Goal: Task Accomplishment & Management: Use online tool/utility

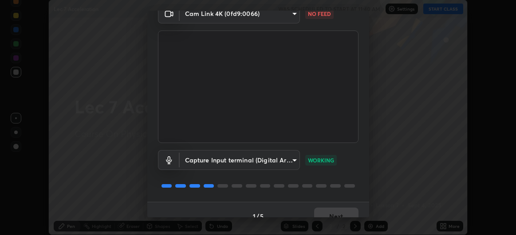
scroll to position [43, 0]
click at [322, 158] on p "WORKING" at bounding box center [321, 160] width 26 height 8
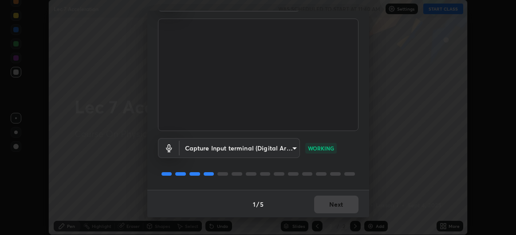
click at [329, 199] on div "1 / 5 Next" at bounding box center [258, 204] width 222 height 28
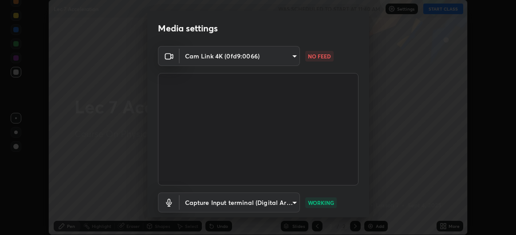
click at [236, 56] on body "Erase all Lec 7 Acceleration WAS SCHEDULED TO START AT 11:40 AM Settings START …" at bounding box center [258, 117] width 516 height 235
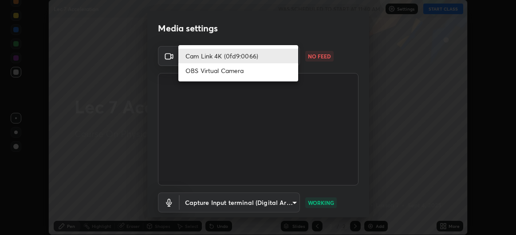
click at [224, 72] on li "OBS Virtual Camera" at bounding box center [238, 70] width 120 height 15
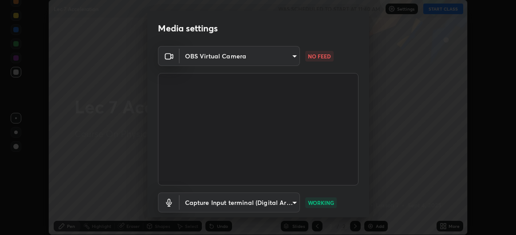
click at [230, 60] on body "Erase all Lec 7 Acceleration WAS SCHEDULED TO START AT 11:40 AM Settings START …" at bounding box center [258, 117] width 516 height 235
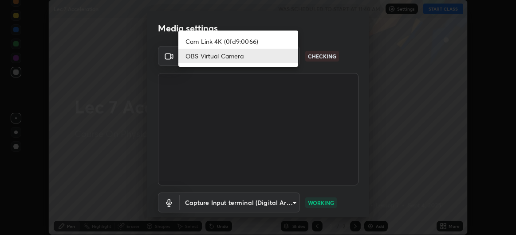
click at [229, 42] on li "Cam Link 4K (0fd9:0066)" at bounding box center [238, 41] width 120 height 15
type input "df463704efc8c3d6d82446285d3d8ad2bc58552bb9147a11c789301828a3090f"
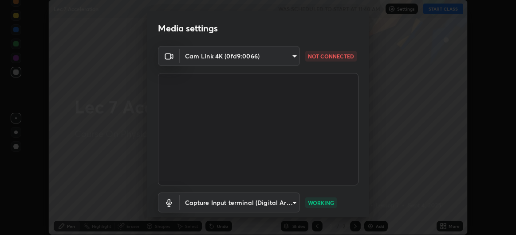
click at [324, 203] on p "WORKING" at bounding box center [321, 203] width 26 height 8
click at [292, 203] on body "Erase all Lec 7 Acceleration WAS SCHEDULED TO START AT 11:40 AM Settings START …" at bounding box center [258, 117] width 516 height 235
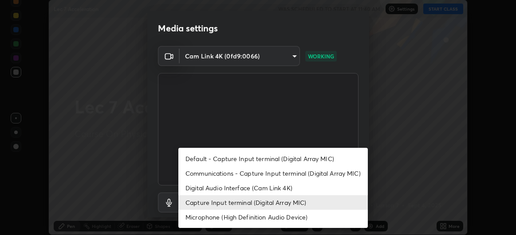
click at [303, 121] on div at bounding box center [258, 117] width 516 height 235
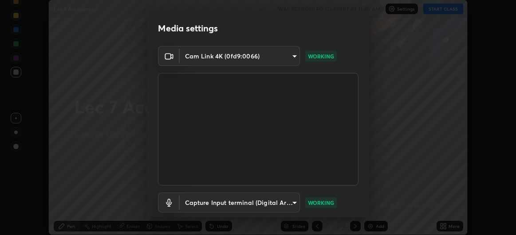
click at [284, 199] on body "Erase all Lec 7 Acceleration WAS SCHEDULED TO START AT 11:40 AM Settings START …" at bounding box center [258, 117] width 516 height 235
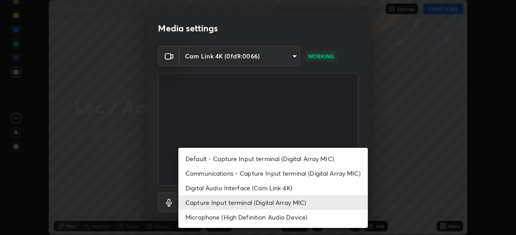
click at [300, 161] on li "Default - Capture Input terminal (Digital Array MIC)" at bounding box center [272, 159] width 189 height 15
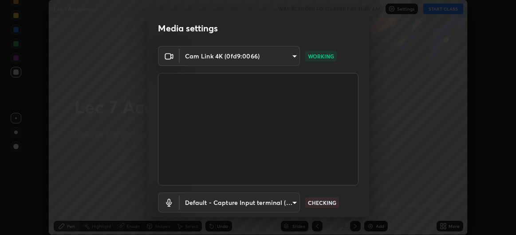
click at [274, 204] on body "Erase all Lec 7 Acceleration WAS SCHEDULED TO START AT 11:40 AM Settings START …" at bounding box center [258, 117] width 516 height 235
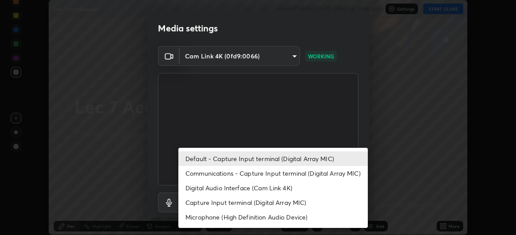
click at [237, 207] on li "Capture Input terminal (Digital Array MIC)" at bounding box center [272, 203] width 189 height 15
type input "ece8f8853de555797037c7b4c2fce5a63926e0fd70ab2893a4a5e1b323af3a7d"
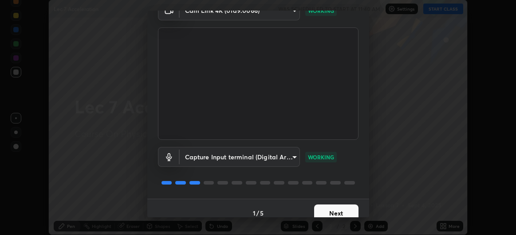
scroll to position [43, 0]
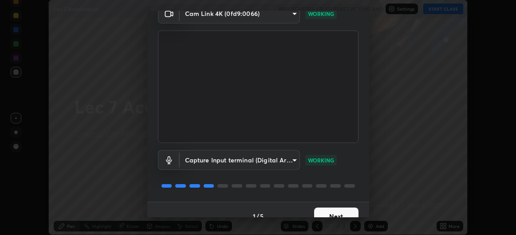
click at [319, 160] on p "WORKING" at bounding box center [321, 160] width 26 height 8
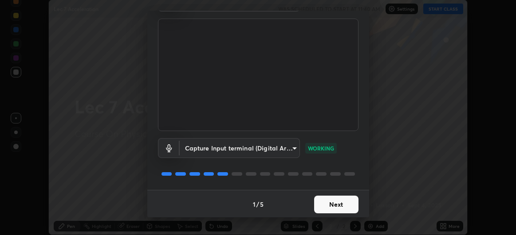
click at [335, 199] on button "Next" at bounding box center [336, 205] width 44 height 18
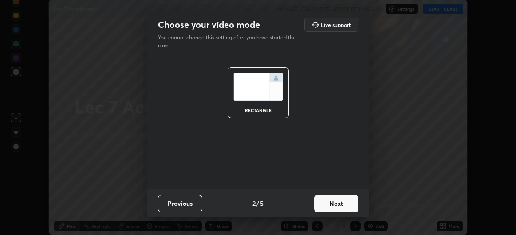
click at [334, 207] on button "Next" at bounding box center [336, 204] width 44 height 18
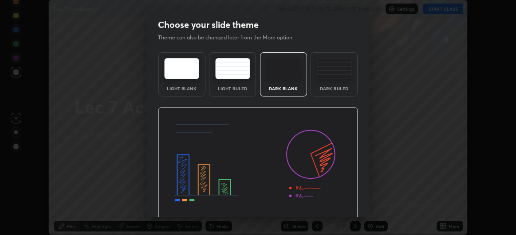
scroll to position [30, 0]
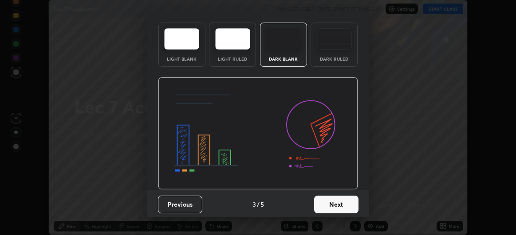
click at [335, 204] on button "Next" at bounding box center [336, 205] width 44 height 18
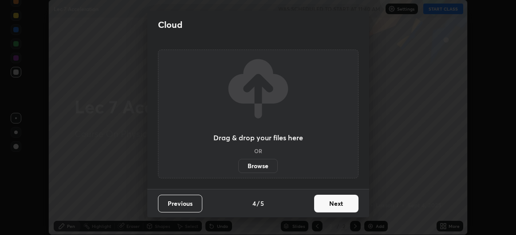
scroll to position [0, 0]
click at [335, 206] on button "Next" at bounding box center [336, 204] width 44 height 18
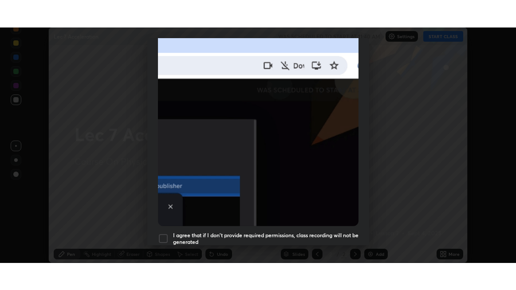
scroll to position [236, 0]
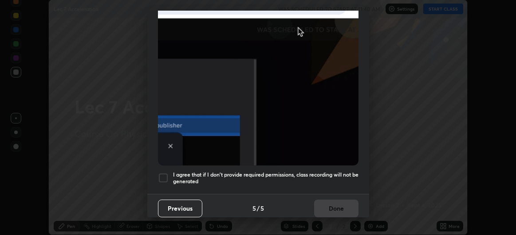
click at [163, 173] on div at bounding box center [163, 178] width 11 height 11
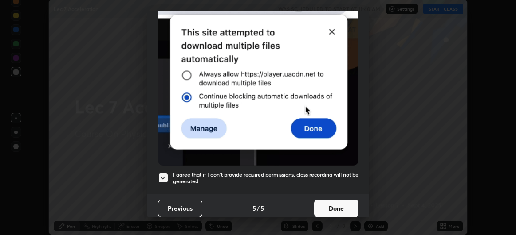
click at [328, 202] on button "Done" at bounding box center [336, 209] width 44 height 18
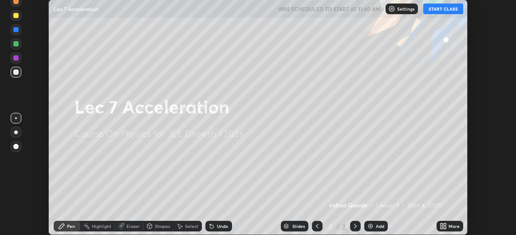
click at [14, 44] on div at bounding box center [15, 43] width 5 height 5
click at [372, 224] on img at bounding box center [370, 226] width 7 height 7
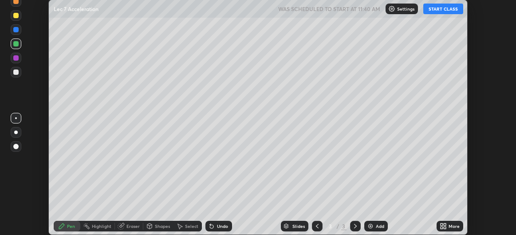
click at [317, 227] on icon at bounding box center [316, 226] width 7 height 7
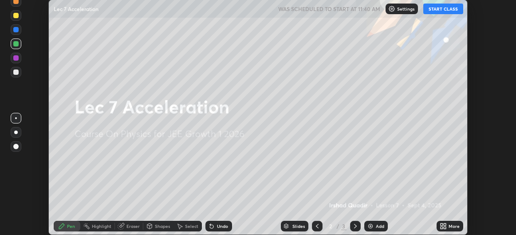
click at [447, 226] on div "More" at bounding box center [449, 226] width 27 height 11
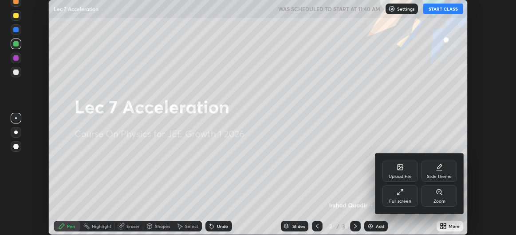
click at [441, 175] on div "Slide theme" at bounding box center [438, 177] width 25 height 4
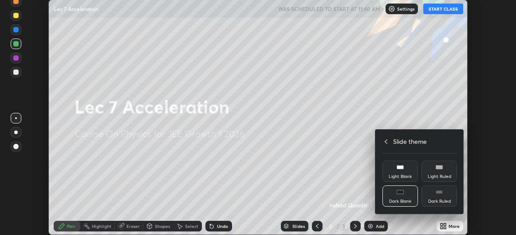
click at [442, 193] on rect at bounding box center [438, 193] width 7 height 4
click at [387, 141] on icon at bounding box center [385, 141] width 7 height 7
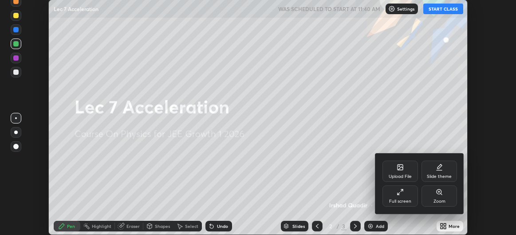
click at [399, 194] on icon at bounding box center [399, 192] width 7 height 7
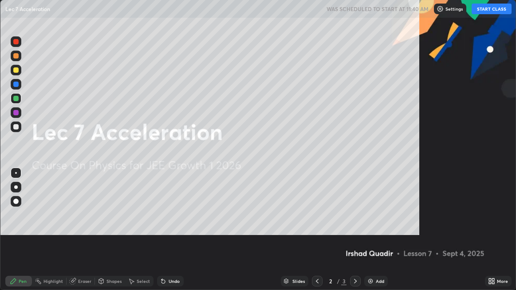
scroll to position [290, 516]
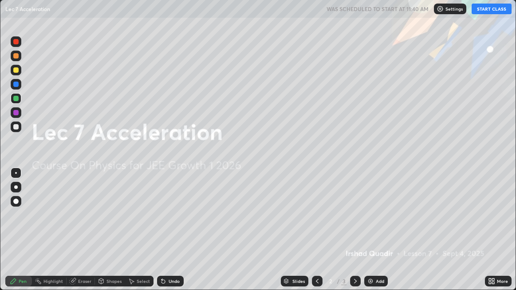
click at [356, 235] on icon at bounding box center [355, 281] width 7 height 7
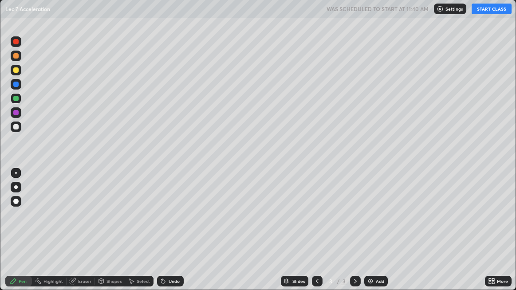
click at [376, 235] on div "Add" at bounding box center [380, 281] width 8 height 4
click at [487, 16] on div "Lec 7 Acceleration WAS SCHEDULED TO START AT 11:40 AM Settings START CLASS" at bounding box center [258, 9] width 506 height 18
click at [486, 10] on button "START CLASS" at bounding box center [491, 9] width 40 height 11
click at [11, 56] on div at bounding box center [16, 56] width 11 height 11
click at [112, 235] on div "Shapes" at bounding box center [113, 281] width 15 height 4
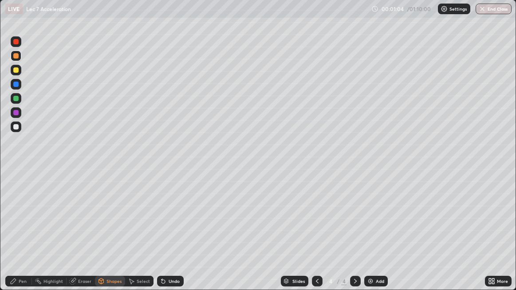
click at [26, 235] on div "Pen" at bounding box center [23, 281] width 8 height 4
click at [103, 235] on icon at bounding box center [101, 281] width 7 height 7
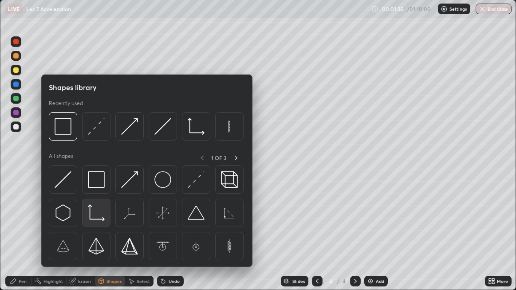
click at [89, 213] on img at bounding box center [96, 212] width 17 height 17
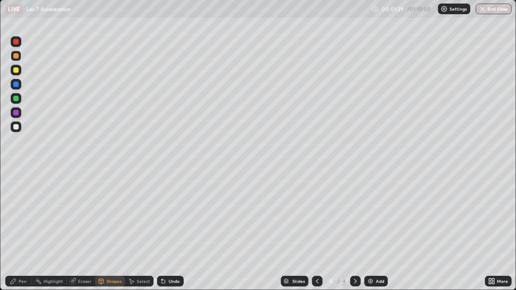
click at [22, 235] on div "Pen" at bounding box center [23, 281] width 8 height 4
click at [16, 100] on div at bounding box center [15, 98] width 5 height 5
click at [103, 235] on icon at bounding box center [101, 281] width 7 height 7
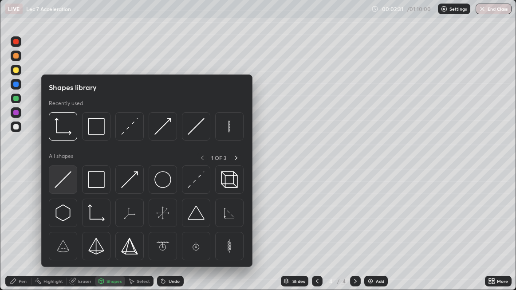
click at [66, 177] on img at bounding box center [63, 179] width 17 height 17
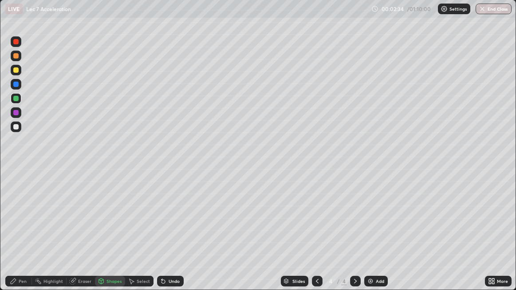
click at [25, 235] on div "Pen" at bounding box center [18, 281] width 27 height 11
click at [15, 99] on div at bounding box center [15, 98] width 5 height 5
click at [18, 72] on div at bounding box center [15, 69] width 5 height 5
click at [13, 72] on div at bounding box center [15, 69] width 5 height 5
click at [86, 235] on div "Eraser" at bounding box center [84, 281] width 13 height 4
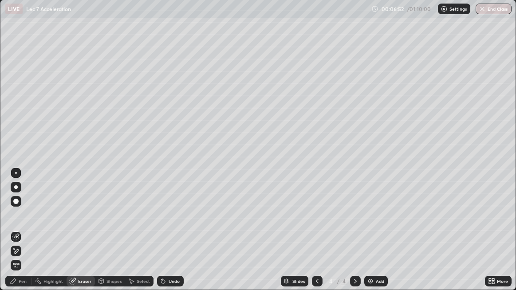
click at [24, 235] on div "Pen" at bounding box center [23, 281] width 8 height 4
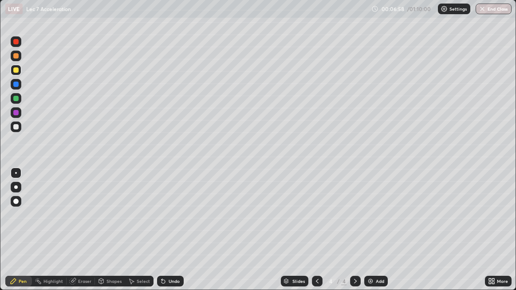
click at [77, 235] on div "Eraser" at bounding box center [80, 281] width 28 height 11
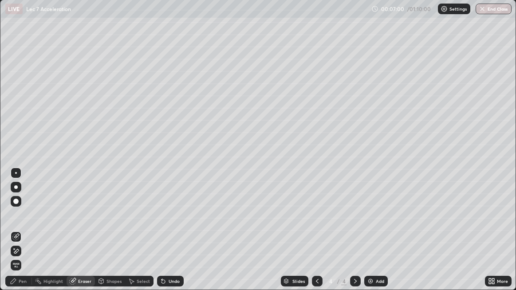
click at [26, 235] on div "Pen" at bounding box center [23, 281] width 8 height 4
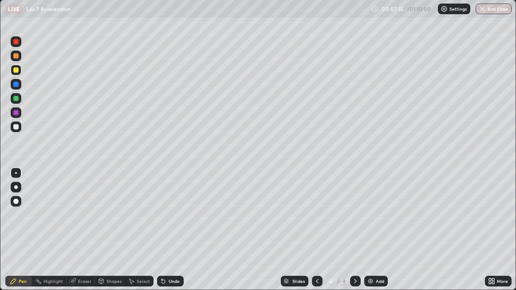
click at [112, 235] on div "Shapes" at bounding box center [110, 281] width 30 height 11
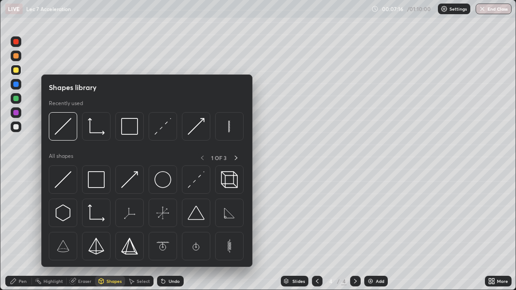
click at [66, 182] on img at bounding box center [63, 179] width 17 height 17
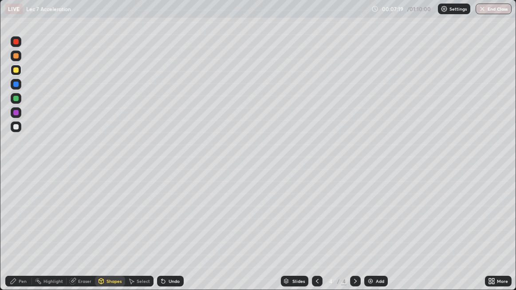
click at [27, 235] on div "Pen" at bounding box center [18, 281] width 27 height 11
click at [90, 235] on div "Eraser" at bounding box center [84, 281] width 13 height 4
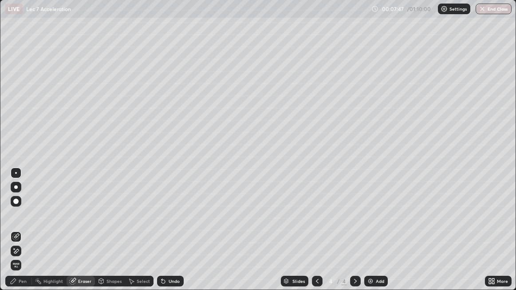
click at [23, 235] on div "Pen" at bounding box center [18, 281] width 27 height 11
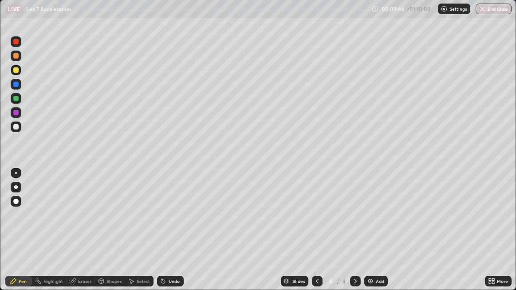
click at [103, 235] on icon at bounding box center [100, 280] width 5 height 5
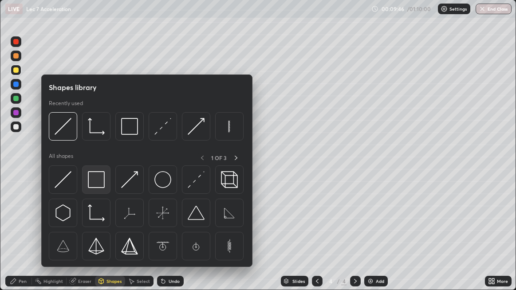
click at [94, 183] on img at bounding box center [96, 179] width 17 height 17
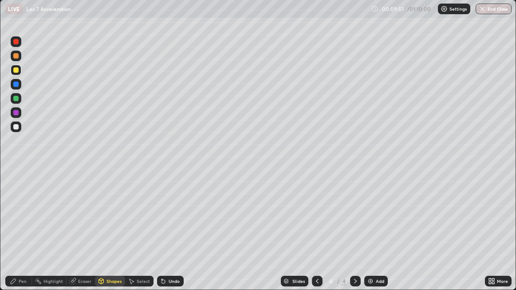
click at [20, 235] on div "Pen" at bounding box center [23, 281] width 8 height 4
click at [109, 235] on div "Shapes" at bounding box center [113, 281] width 15 height 4
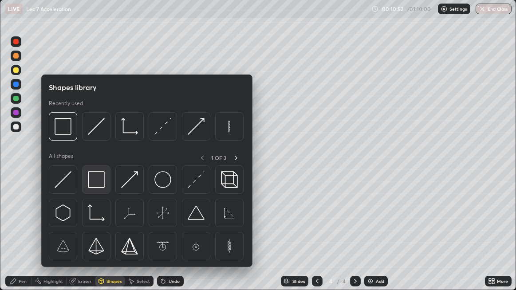
click at [94, 185] on img at bounding box center [96, 179] width 17 height 17
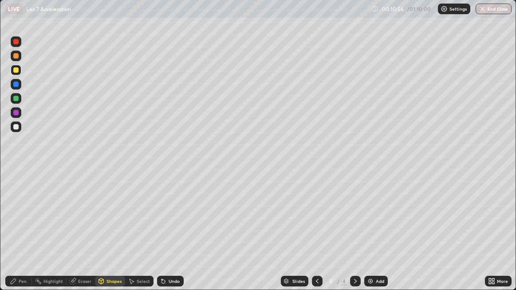
click at [17, 235] on div "Pen" at bounding box center [18, 281] width 27 height 11
click at [377, 235] on div "Add" at bounding box center [380, 281] width 8 height 4
click at [16, 72] on div at bounding box center [15, 69] width 5 height 5
click at [319, 235] on icon at bounding box center [316, 281] width 7 height 7
click at [353, 235] on icon at bounding box center [355, 281] width 7 height 7
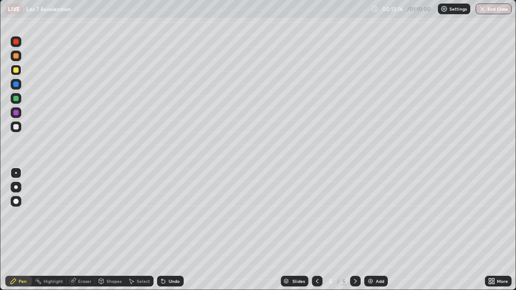
click at [312, 235] on div at bounding box center [317, 281] width 11 height 11
click at [354, 235] on icon at bounding box center [355, 281] width 7 height 7
click at [14, 71] on div at bounding box center [15, 69] width 5 height 5
click at [110, 235] on div "Shapes" at bounding box center [113, 281] width 15 height 4
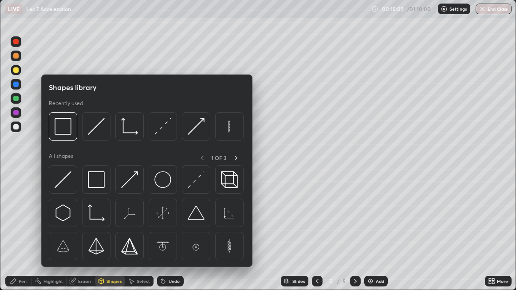
click at [67, 174] on img at bounding box center [63, 179] width 17 height 17
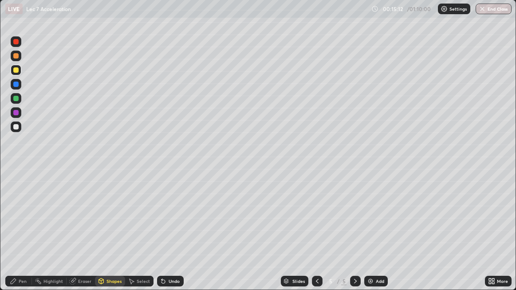
click at [23, 235] on div "Pen" at bounding box center [18, 281] width 27 height 11
click at [16, 110] on div at bounding box center [15, 112] width 5 height 5
click at [16, 41] on div at bounding box center [15, 41] width 5 height 5
click at [80, 235] on div "Eraser" at bounding box center [84, 281] width 13 height 4
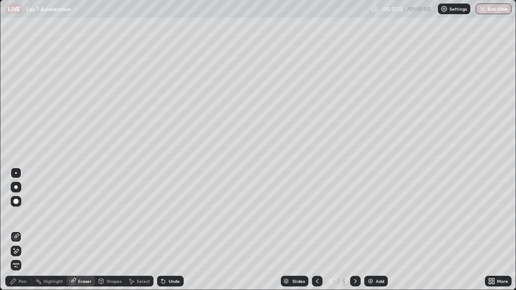
click at [23, 235] on div "Pen" at bounding box center [23, 281] width 8 height 4
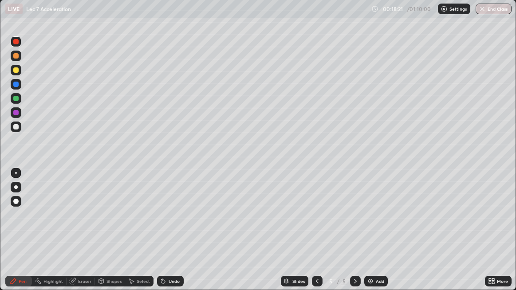
click at [82, 235] on div "Eraser" at bounding box center [84, 281] width 13 height 4
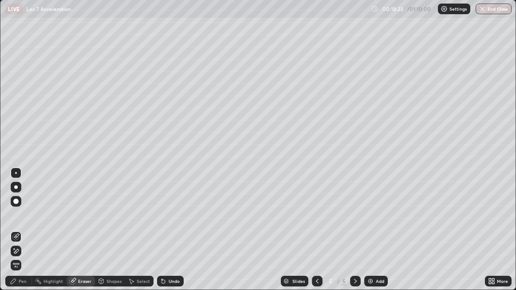
click at [23, 235] on div "Pen" at bounding box center [23, 281] width 8 height 4
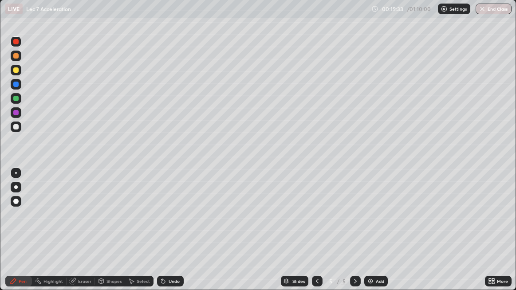
click at [82, 235] on div "Eraser" at bounding box center [84, 281] width 13 height 4
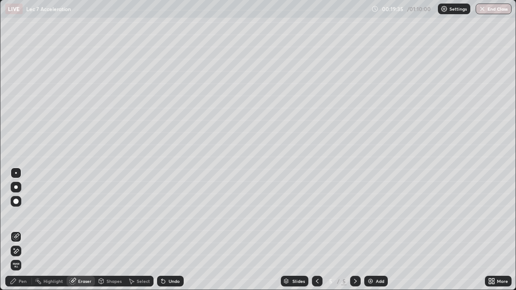
click at [28, 235] on div "Pen" at bounding box center [18, 281] width 27 height 11
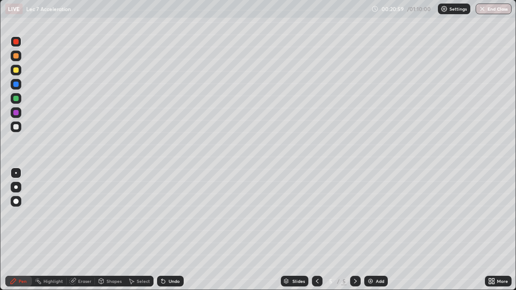
click at [89, 235] on div "Eraser" at bounding box center [84, 281] width 13 height 4
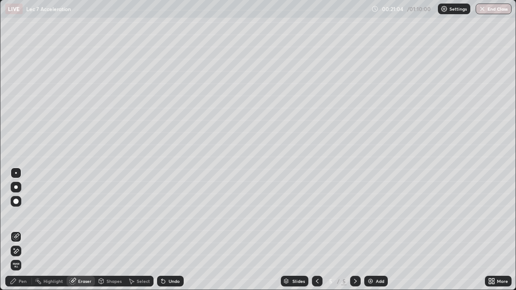
click at [27, 235] on div "Pen" at bounding box center [18, 281] width 27 height 11
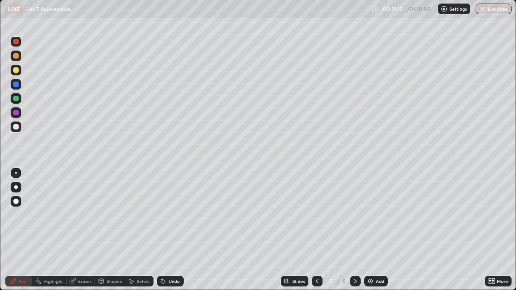
click at [113, 235] on div "Shapes" at bounding box center [113, 281] width 15 height 4
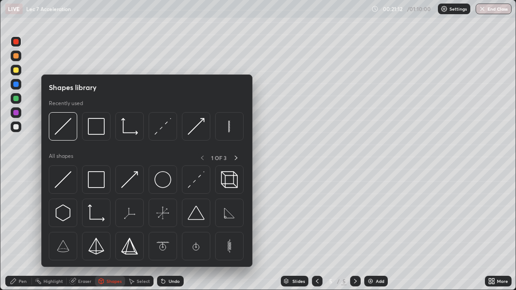
click at [85, 235] on div "Eraser" at bounding box center [80, 281] width 28 height 11
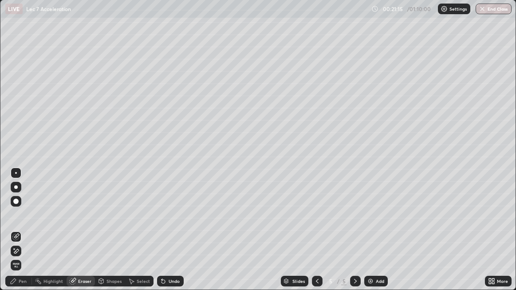
click at [23, 235] on div "Pen" at bounding box center [23, 281] width 8 height 4
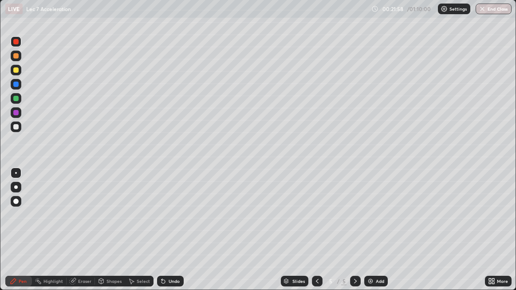
click at [80, 235] on div "Eraser" at bounding box center [84, 281] width 13 height 4
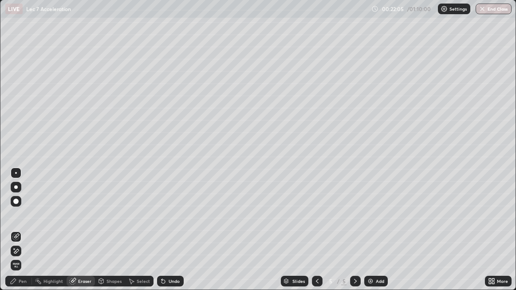
click at [23, 235] on div "Pen" at bounding box center [23, 281] width 8 height 4
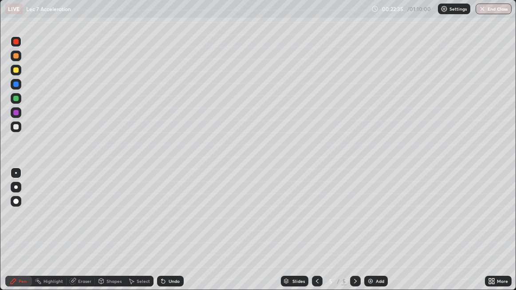
click at [86, 235] on div "Eraser" at bounding box center [84, 281] width 13 height 4
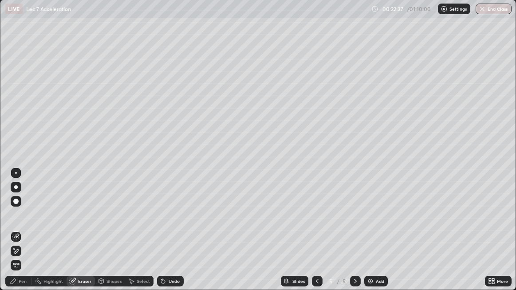
click at [24, 235] on div "Pen" at bounding box center [18, 281] width 27 height 11
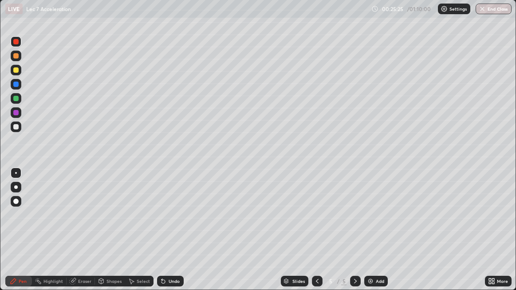
click at [370, 235] on img at bounding box center [370, 281] width 7 height 7
click at [316, 235] on icon at bounding box center [316, 281] width 7 height 7
click at [378, 235] on div "Add" at bounding box center [380, 281] width 8 height 4
click at [16, 59] on div at bounding box center [16, 56] width 11 height 11
click at [116, 235] on div "Shapes" at bounding box center [113, 281] width 15 height 4
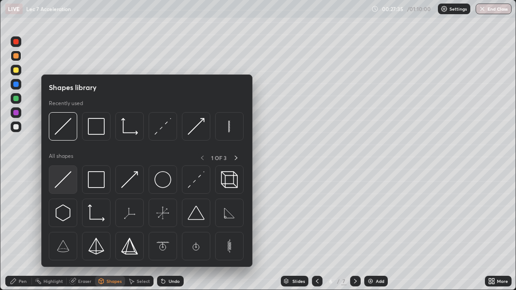
click at [68, 181] on img at bounding box center [63, 179] width 17 height 17
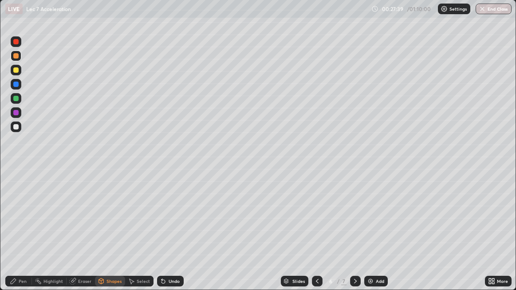
click at [23, 235] on div "Pen" at bounding box center [18, 281] width 27 height 11
click at [15, 100] on div at bounding box center [15, 98] width 5 height 5
click at [20, 102] on div at bounding box center [16, 98] width 11 height 11
click at [15, 102] on div at bounding box center [16, 98] width 11 height 11
click at [104, 235] on div "Shapes" at bounding box center [110, 281] width 30 height 11
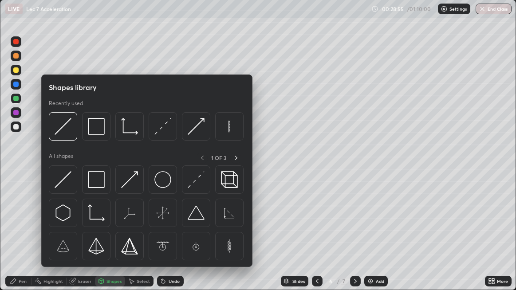
click at [81, 235] on div "Eraser" at bounding box center [80, 281] width 28 height 18
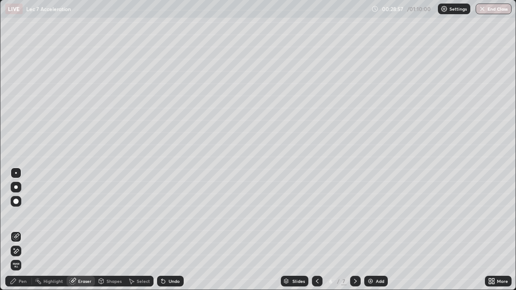
click at [20, 235] on div "Pen" at bounding box center [23, 281] width 8 height 4
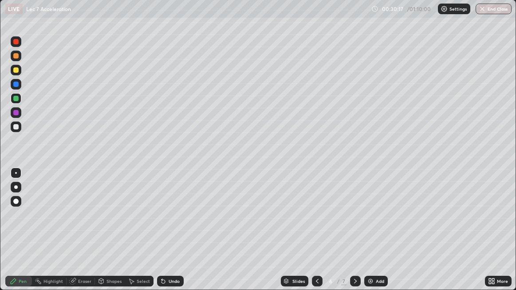
click at [80, 235] on div "Eraser" at bounding box center [84, 281] width 13 height 4
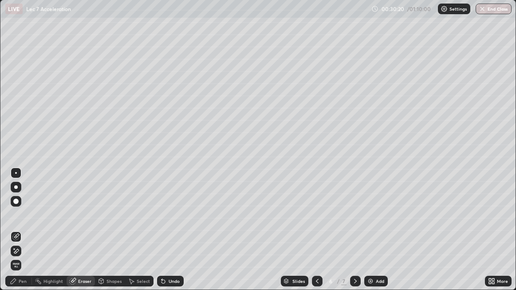
click at [25, 235] on div "Pen" at bounding box center [23, 281] width 8 height 4
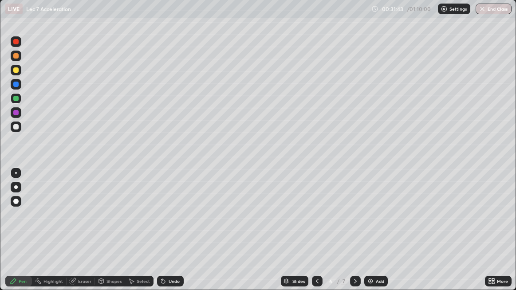
click at [83, 235] on div "Eraser" at bounding box center [84, 281] width 13 height 4
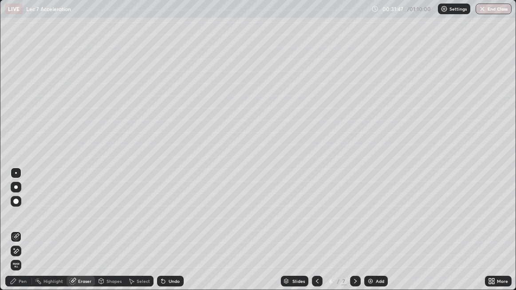
click at [26, 235] on div "Pen" at bounding box center [23, 281] width 8 height 4
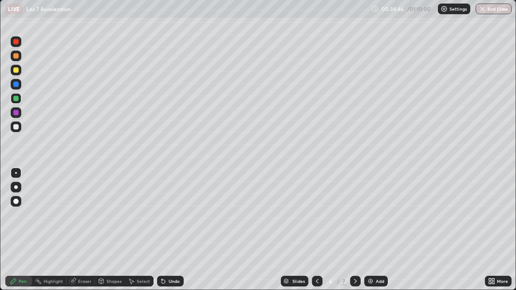
click at [113, 235] on div "Shapes" at bounding box center [113, 281] width 15 height 4
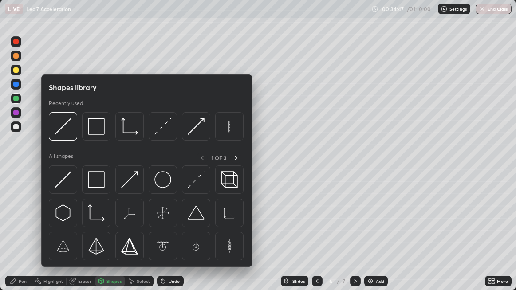
click at [24, 235] on div "Pen" at bounding box center [23, 281] width 8 height 4
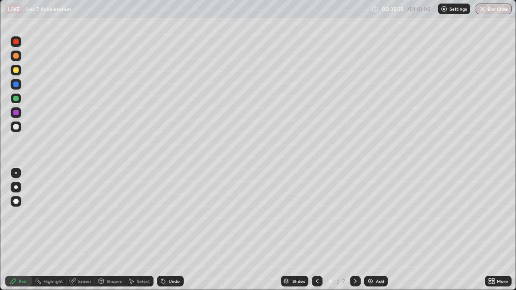
click at [88, 235] on div "Eraser" at bounding box center [80, 281] width 28 height 11
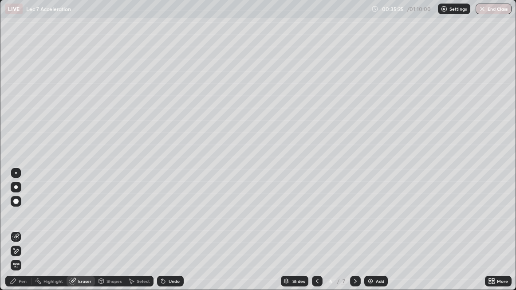
click at [27, 235] on div "Pen" at bounding box center [18, 281] width 27 height 11
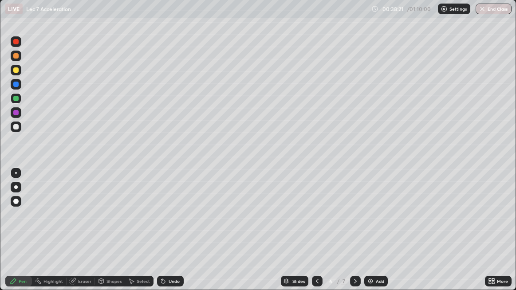
click at [86, 235] on div "Eraser" at bounding box center [84, 281] width 13 height 4
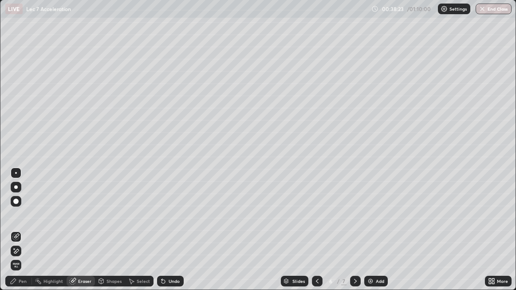
click at [16, 235] on div "Pen" at bounding box center [18, 281] width 27 height 11
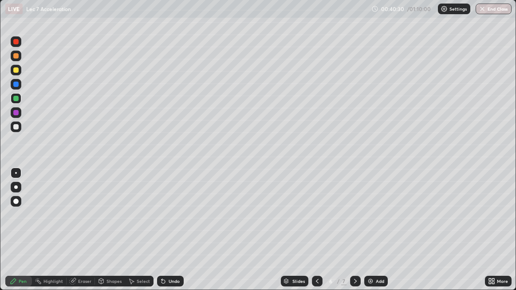
click at [111, 235] on div "Shapes" at bounding box center [113, 281] width 15 height 4
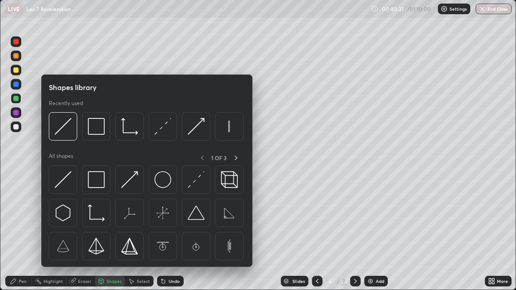
click at [21, 235] on div "Pen" at bounding box center [23, 281] width 8 height 4
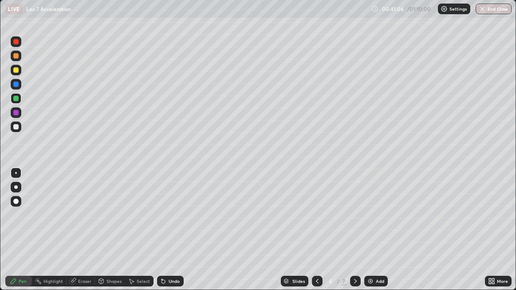
click at [371, 235] on img at bounding box center [370, 281] width 7 height 7
click at [113, 235] on div "Shapes" at bounding box center [113, 281] width 15 height 4
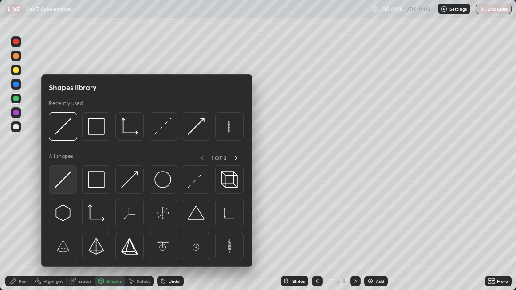
click at [66, 180] on img at bounding box center [63, 179] width 17 height 17
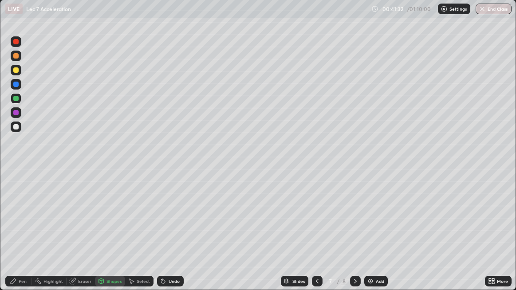
click at [168, 235] on div "Undo" at bounding box center [173, 281] width 11 height 4
click at [25, 235] on div "Pen" at bounding box center [23, 281] width 8 height 4
click at [115, 235] on div "Shapes" at bounding box center [110, 281] width 30 height 11
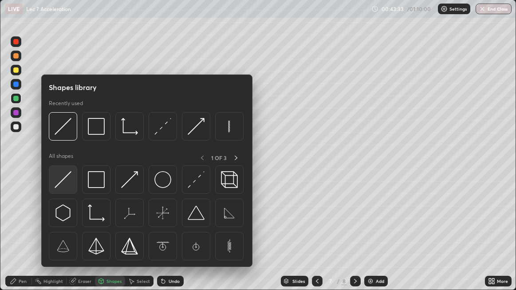
click at [62, 178] on img at bounding box center [63, 179] width 17 height 17
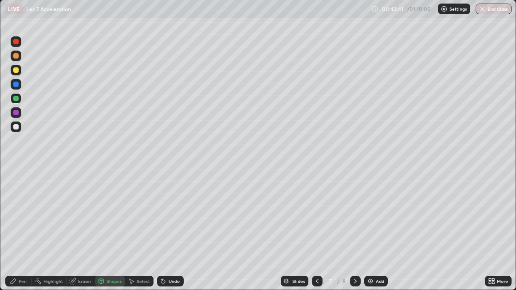
click at [14, 72] on div at bounding box center [15, 69] width 5 height 5
click at [175, 235] on div "Undo" at bounding box center [173, 281] width 11 height 4
click at [25, 235] on div "Pen" at bounding box center [18, 281] width 27 height 11
click at [17, 99] on div at bounding box center [15, 98] width 5 height 5
click at [115, 235] on div "Shapes" at bounding box center [113, 281] width 15 height 4
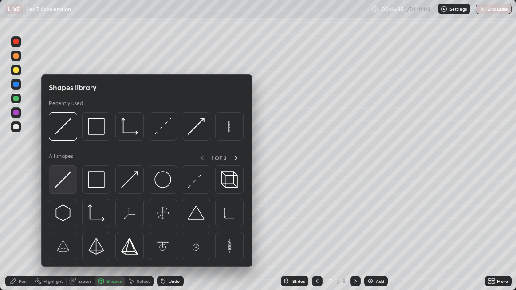
click at [65, 177] on img at bounding box center [63, 179] width 17 height 17
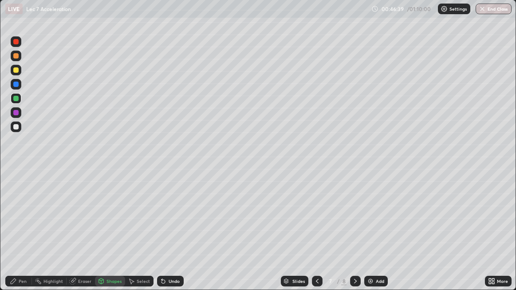
click at [26, 235] on div "Pen" at bounding box center [23, 281] width 8 height 4
click at [13, 68] on div at bounding box center [16, 70] width 11 height 11
click at [376, 235] on div "Add" at bounding box center [380, 281] width 8 height 4
click at [17, 41] on div at bounding box center [15, 41] width 5 height 5
click at [87, 235] on div "Eraser" at bounding box center [84, 281] width 13 height 4
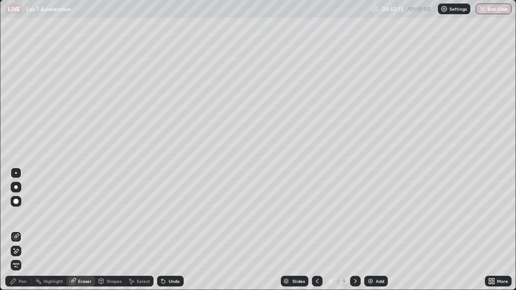
click at [17, 235] on div "Pen" at bounding box center [18, 281] width 27 height 11
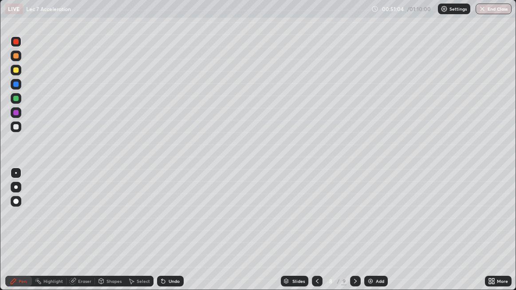
click at [14, 69] on div at bounding box center [15, 69] width 5 height 5
click at [17, 72] on div at bounding box center [15, 69] width 5 height 5
click at [15, 98] on div at bounding box center [15, 98] width 5 height 5
click at [82, 235] on div "Eraser" at bounding box center [84, 281] width 13 height 4
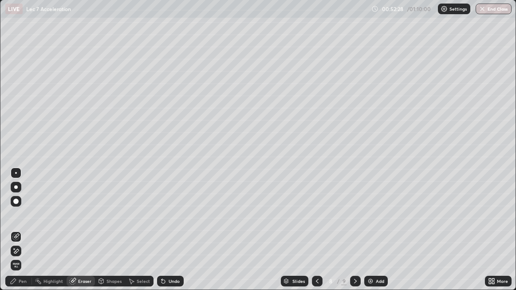
click at [23, 235] on div "Pen" at bounding box center [18, 281] width 27 height 11
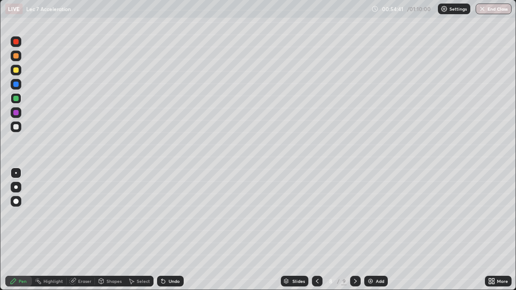
click at [110, 235] on div "Shapes" at bounding box center [113, 281] width 15 height 4
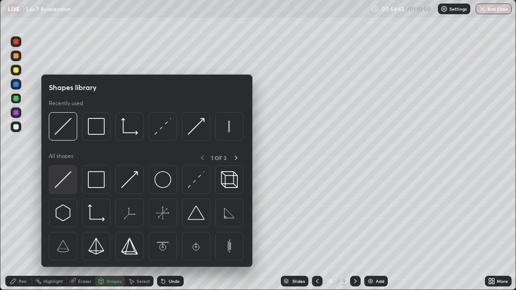
click at [66, 178] on img at bounding box center [63, 179] width 17 height 17
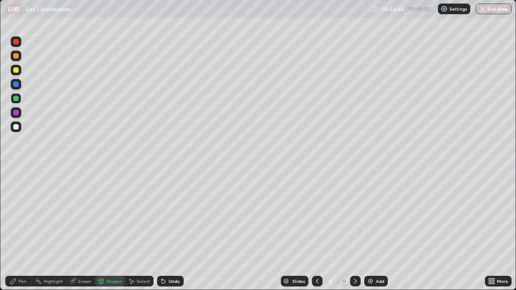
click at [168, 235] on div "Undo" at bounding box center [173, 281] width 11 height 4
click at [21, 235] on div "Pen" at bounding box center [23, 281] width 8 height 4
click at [372, 235] on img at bounding box center [370, 281] width 7 height 7
click at [16, 57] on div at bounding box center [15, 55] width 5 height 5
click at [16, 100] on div at bounding box center [15, 98] width 5 height 5
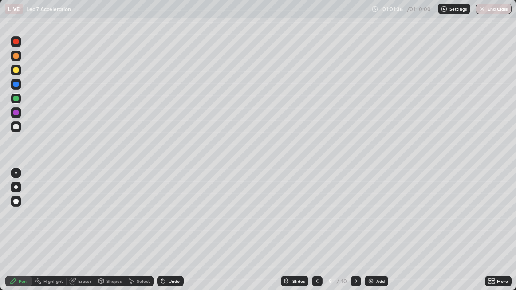
click at [114, 235] on div "Shapes" at bounding box center [113, 281] width 15 height 4
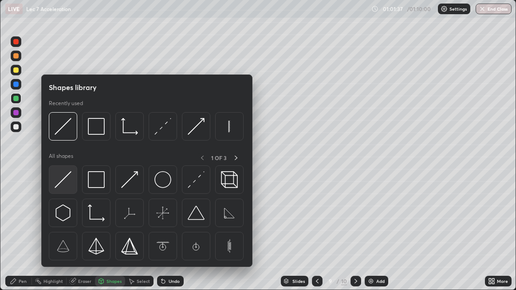
click at [66, 180] on img at bounding box center [63, 179] width 17 height 17
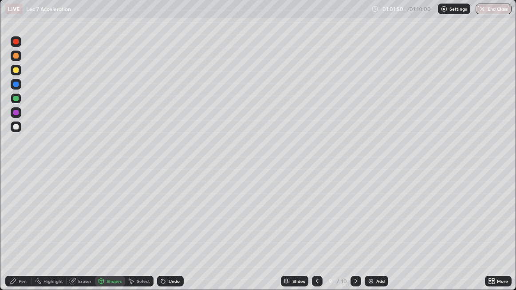
click at [167, 235] on div "Undo" at bounding box center [170, 281] width 27 height 11
click at [23, 235] on div "Pen" at bounding box center [23, 281] width 8 height 4
click at [81, 235] on div "Eraser" at bounding box center [84, 281] width 13 height 4
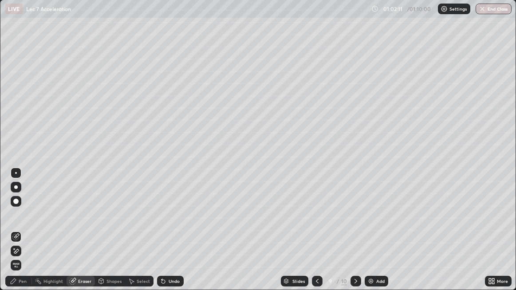
click at [24, 235] on div "Pen" at bounding box center [23, 281] width 8 height 4
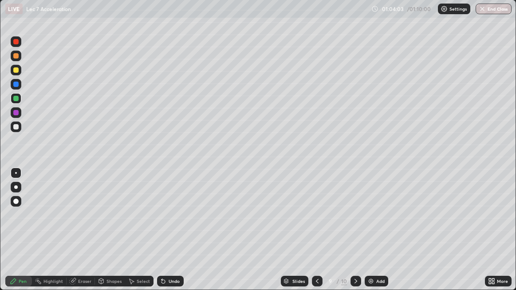
click at [79, 235] on div "Eraser" at bounding box center [84, 281] width 13 height 4
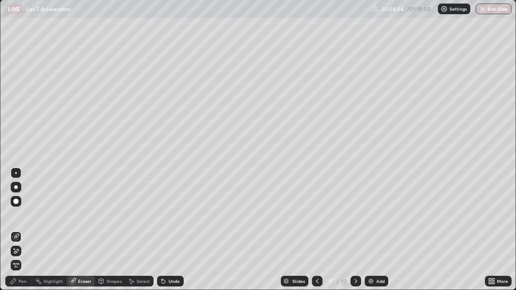
click at [22, 235] on div "Pen" at bounding box center [23, 281] width 8 height 4
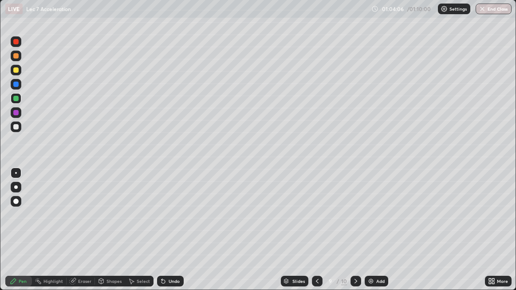
click at [16, 72] on div at bounding box center [15, 69] width 5 height 5
click at [494, 9] on button "End Class" at bounding box center [493, 9] width 35 height 11
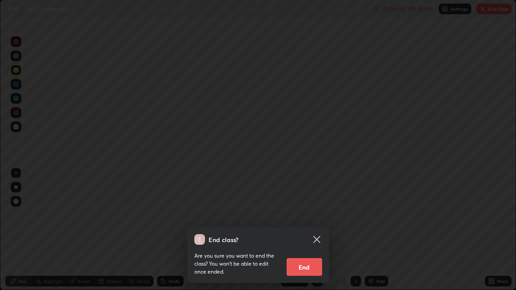
click at [311, 235] on button "End" at bounding box center [303, 267] width 35 height 18
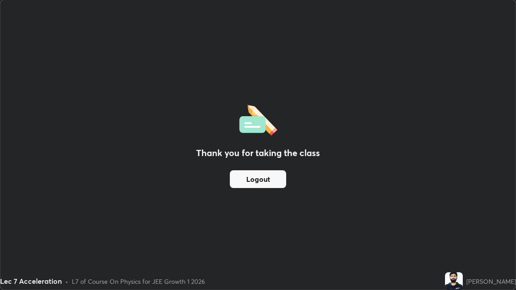
click at [272, 184] on button "Logout" at bounding box center [258, 179] width 56 height 18
